Goal: Obtain resource: Obtain resource

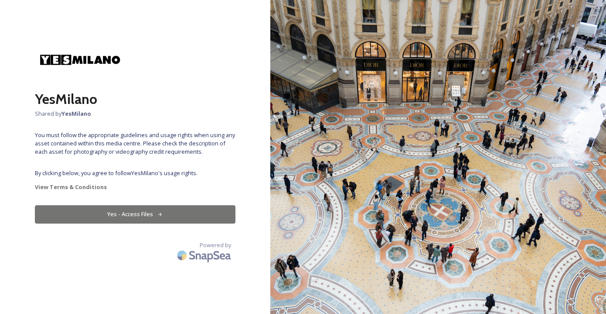
click at [115, 213] on button "Yes - Access Files" at bounding box center [135, 214] width 201 height 18
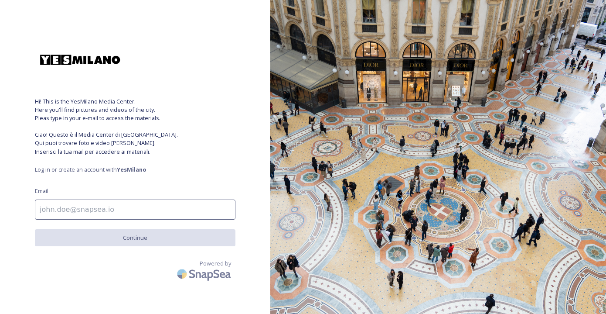
click at [115, 213] on input at bounding box center [135, 209] width 201 height 20
type input "[EMAIL_ADDRESS][DOMAIN_NAME]"
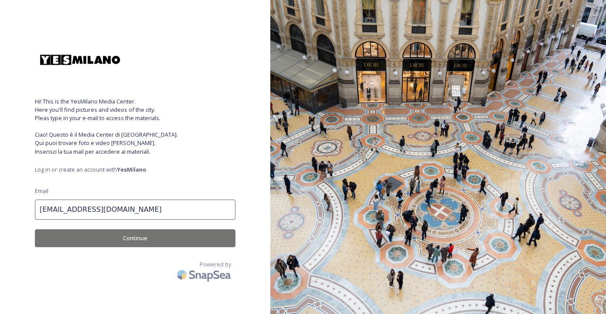
click at [115, 236] on button "Continue" at bounding box center [135, 238] width 201 height 18
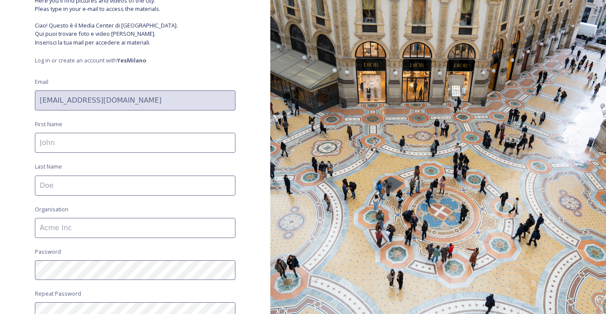
scroll to position [111, 0]
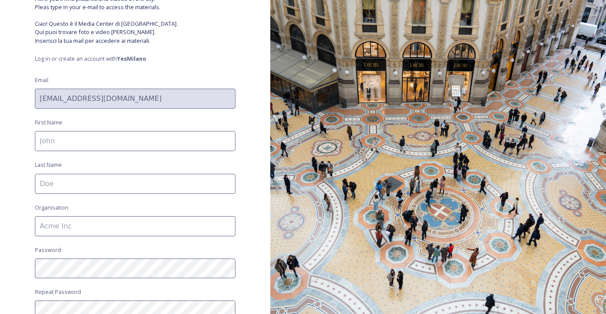
click at [113, 141] on input at bounding box center [135, 141] width 201 height 20
type input "[PERSON_NAME]"
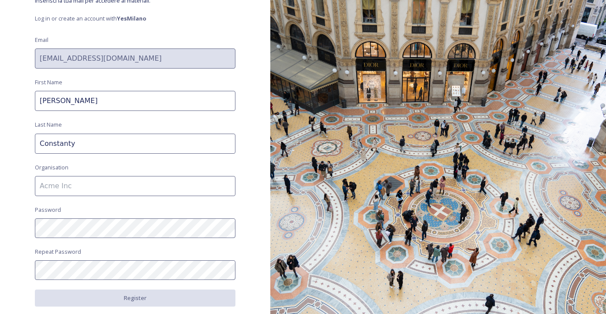
scroll to position [154, 0]
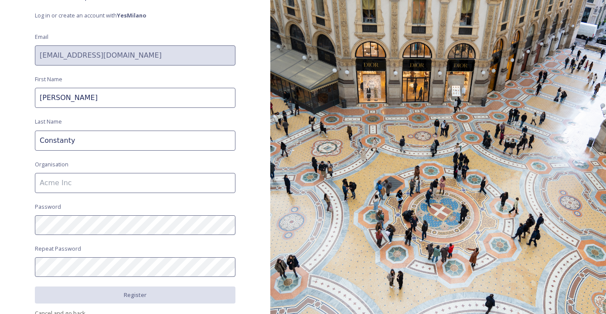
type input "Constanty"
click at [66, 182] on input at bounding box center [135, 183] width 201 height 20
type input "Content Fleet"
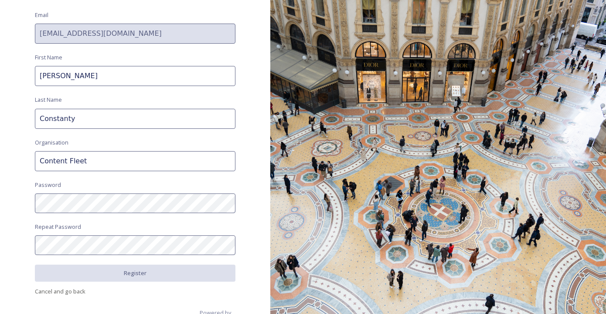
scroll to position [189, 0]
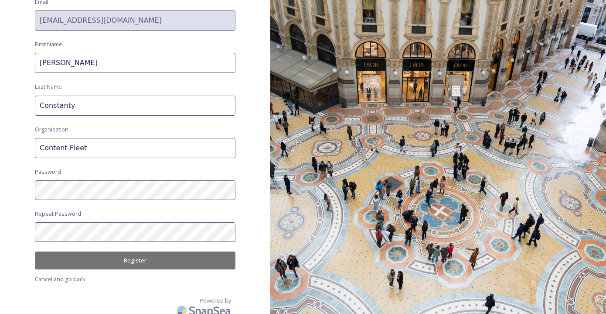
click at [112, 260] on button "Register" at bounding box center [135, 260] width 201 height 18
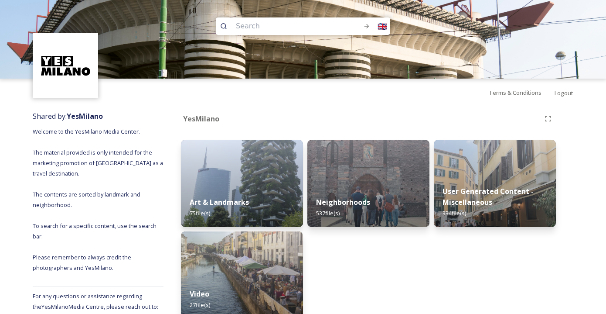
click at [300, 29] on input at bounding box center [288, 26] width 112 height 19
paste input "Quadrilatero della Moda"
type input "Quadrilatero della Moda"
click at [364, 28] on icon at bounding box center [366, 26] width 7 height 7
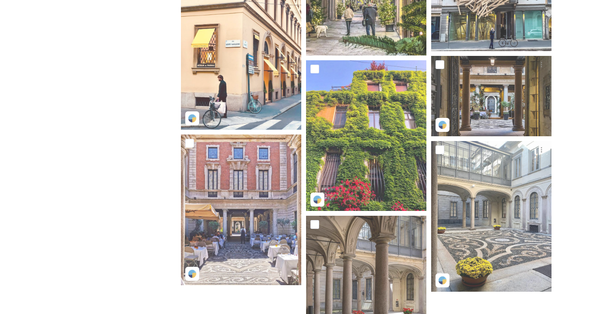
scroll to position [355, 0]
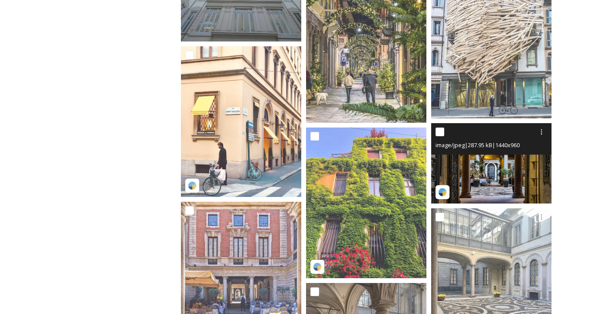
click at [477, 165] on img at bounding box center [491, 163] width 120 height 80
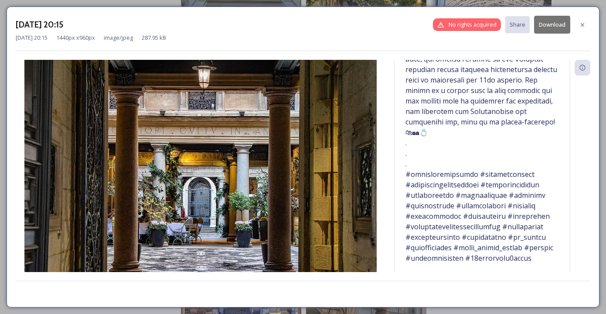
scroll to position [435, 0]
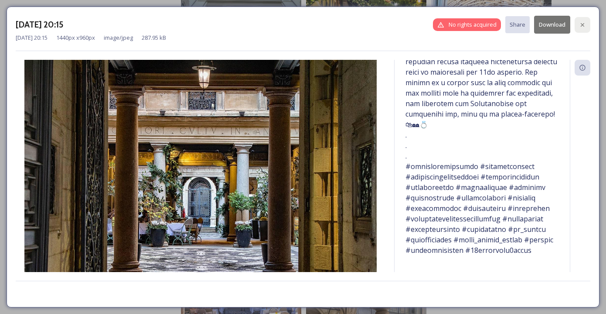
click at [583, 24] on icon at bounding box center [582, 24] width 3 height 3
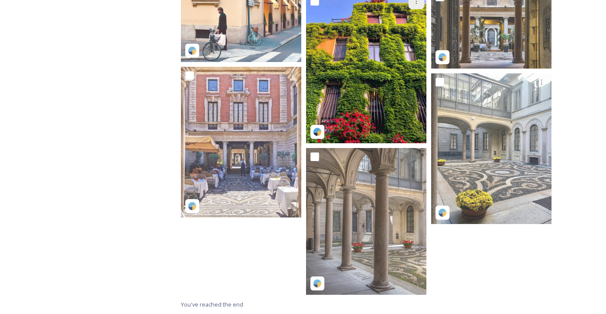
scroll to position [490, 0]
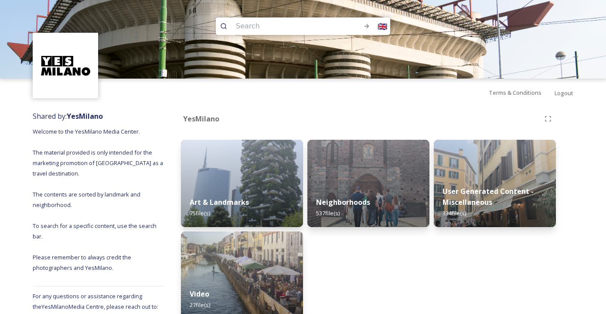
click at [322, 28] on input at bounding box center [288, 26] width 112 height 19
paste input "Navigli"
type input "Navigli"
click at [367, 27] on icon at bounding box center [367, 26] width 5 height 4
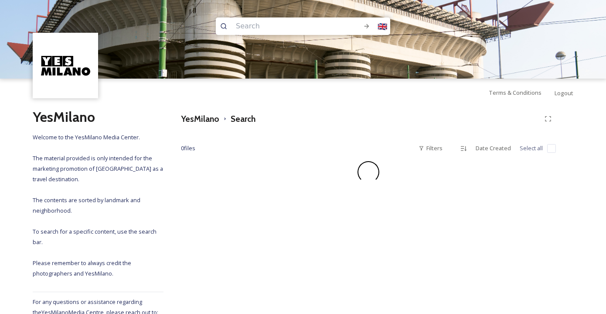
scroll to position [51, 0]
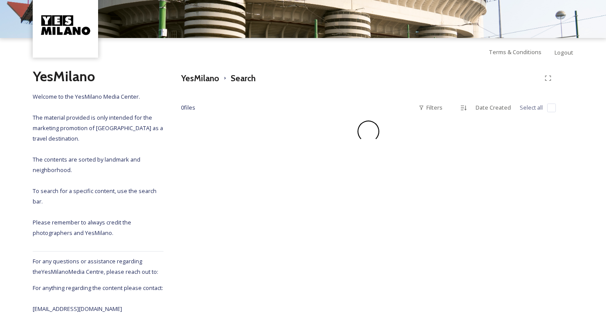
click at [68, 17] on img at bounding box center [65, 24] width 63 height 63
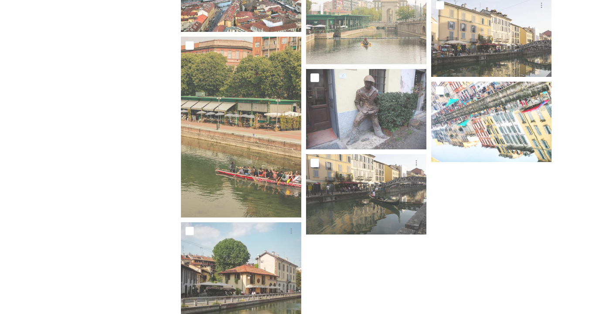
scroll to position [649, 0]
